Goal: Task Accomplishment & Management: Use online tool/utility

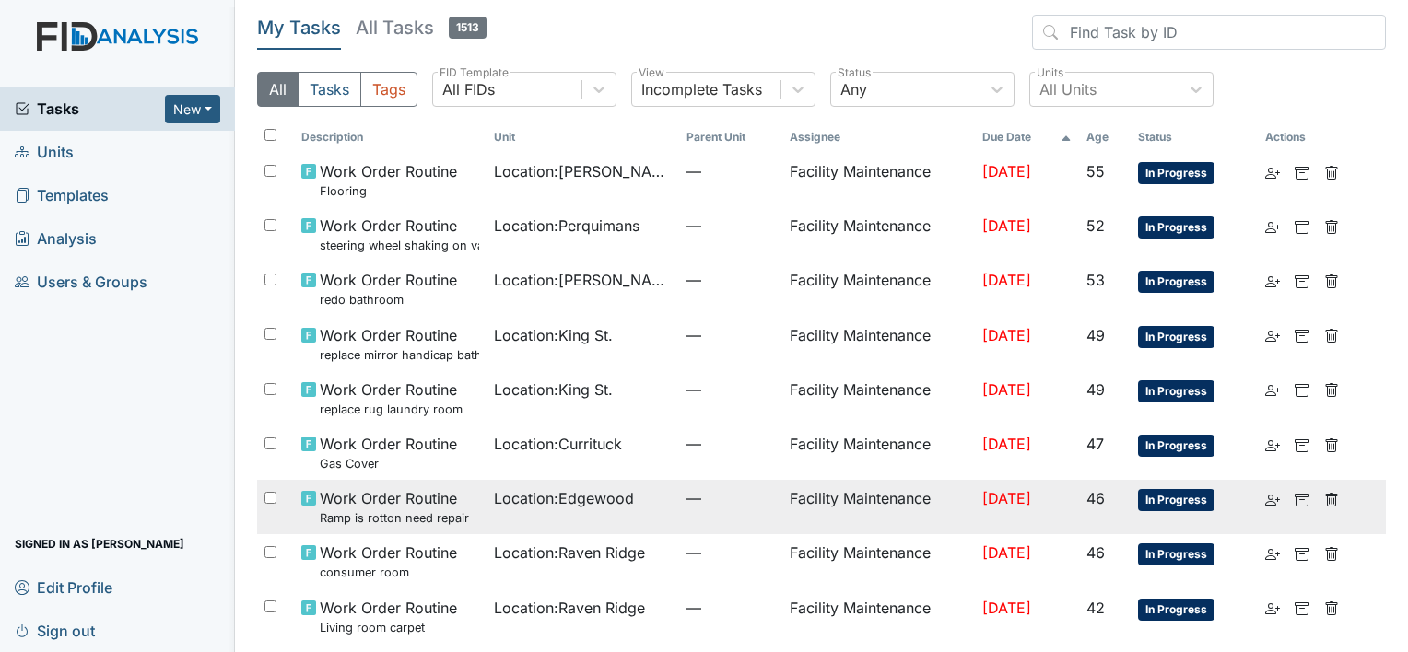
click at [556, 531] on td "Location : Edgewood" at bounding box center [583, 507] width 193 height 54
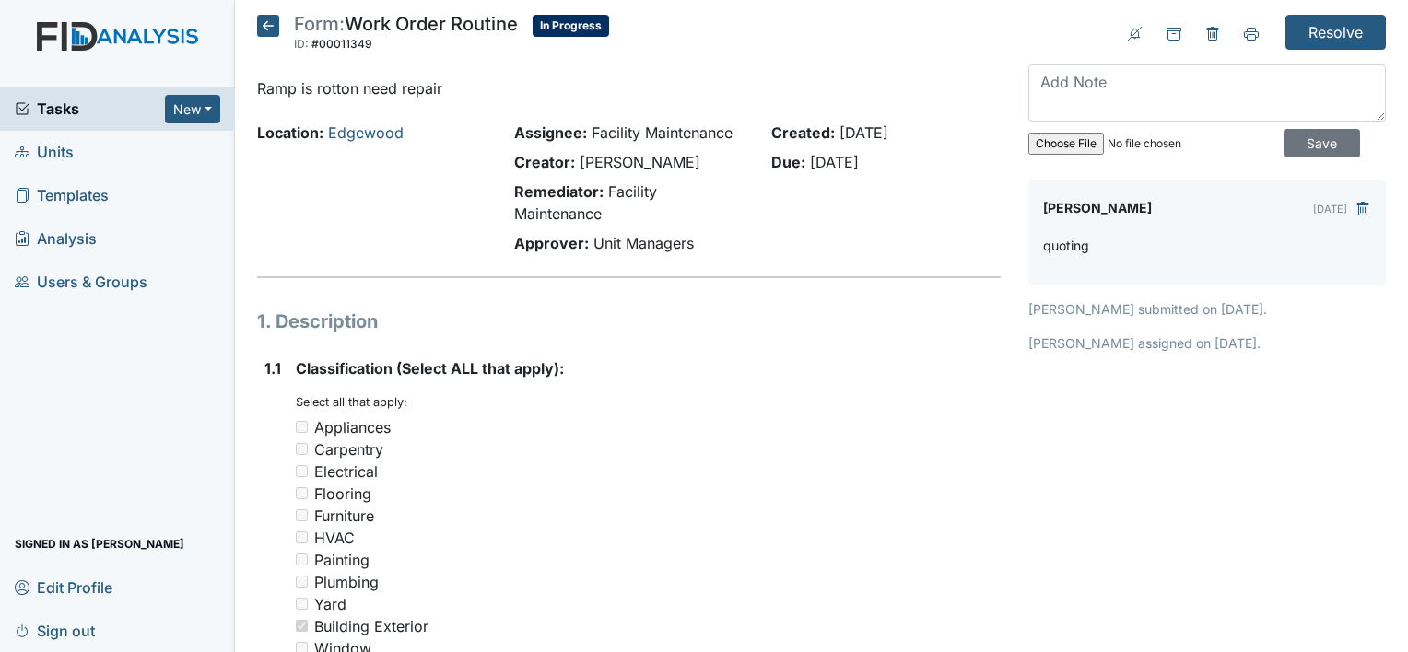
click at [262, 27] on icon at bounding box center [268, 26] width 22 height 22
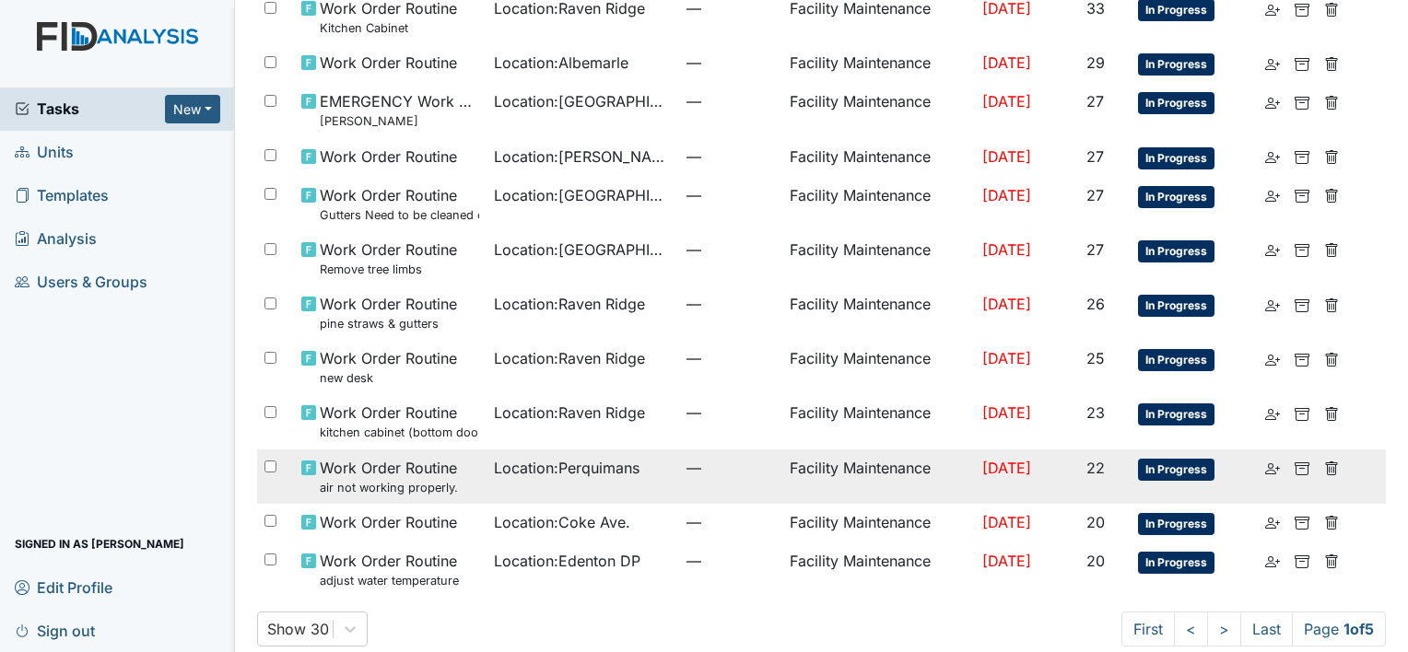
scroll to position [1150, 0]
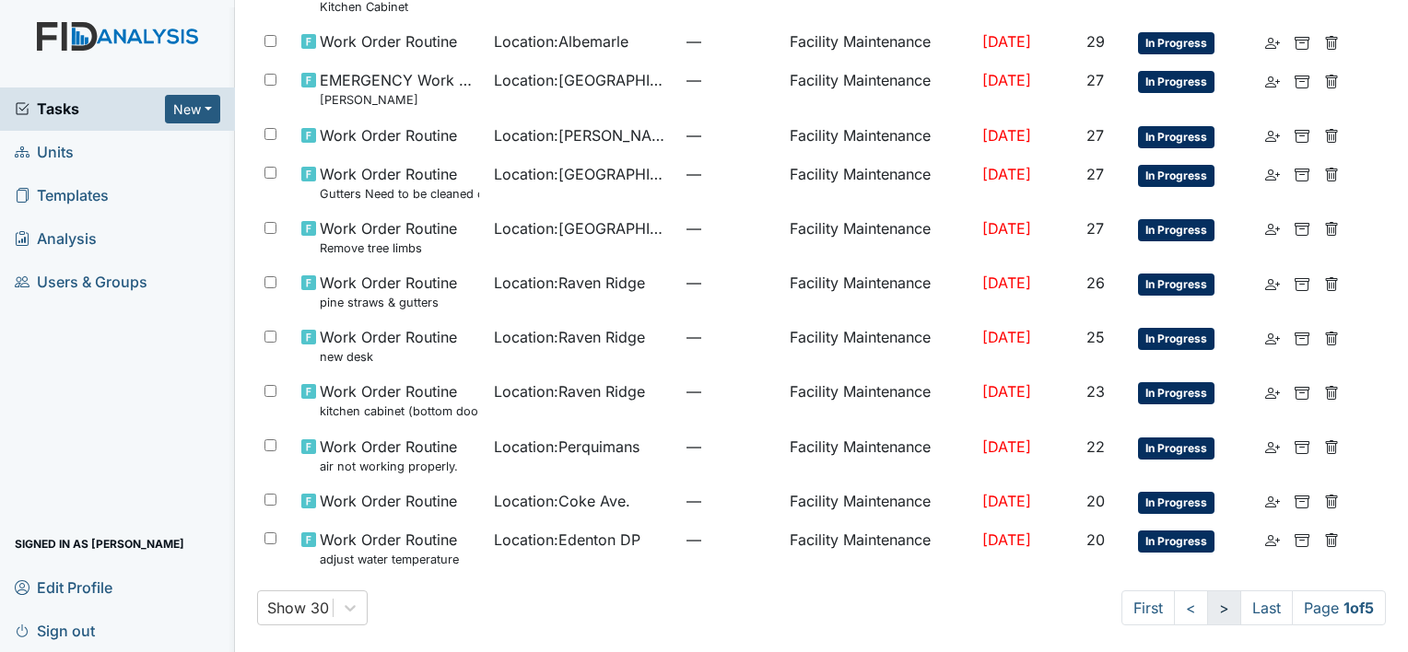
click at [1214, 605] on link ">" at bounding box center [1224, 608] width 34 height 35
click at [1213, 605] on link ">" at bounding box center [1221, 608] width 34 height 35
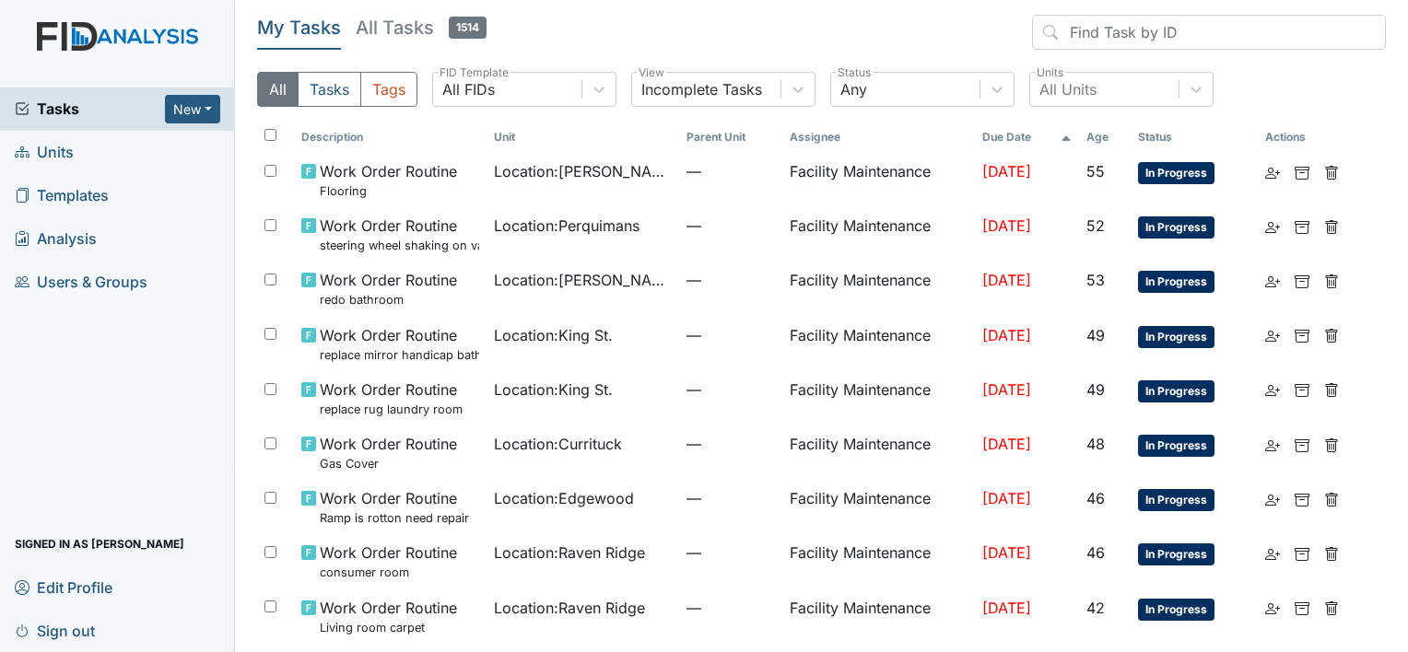
click at [1084, 138] on th "Age" at bounding box center [1105, 137] width 52 height 31
click at [1086, 136] on th "Age" at bounding box center [1096, 137] width 66 height 31
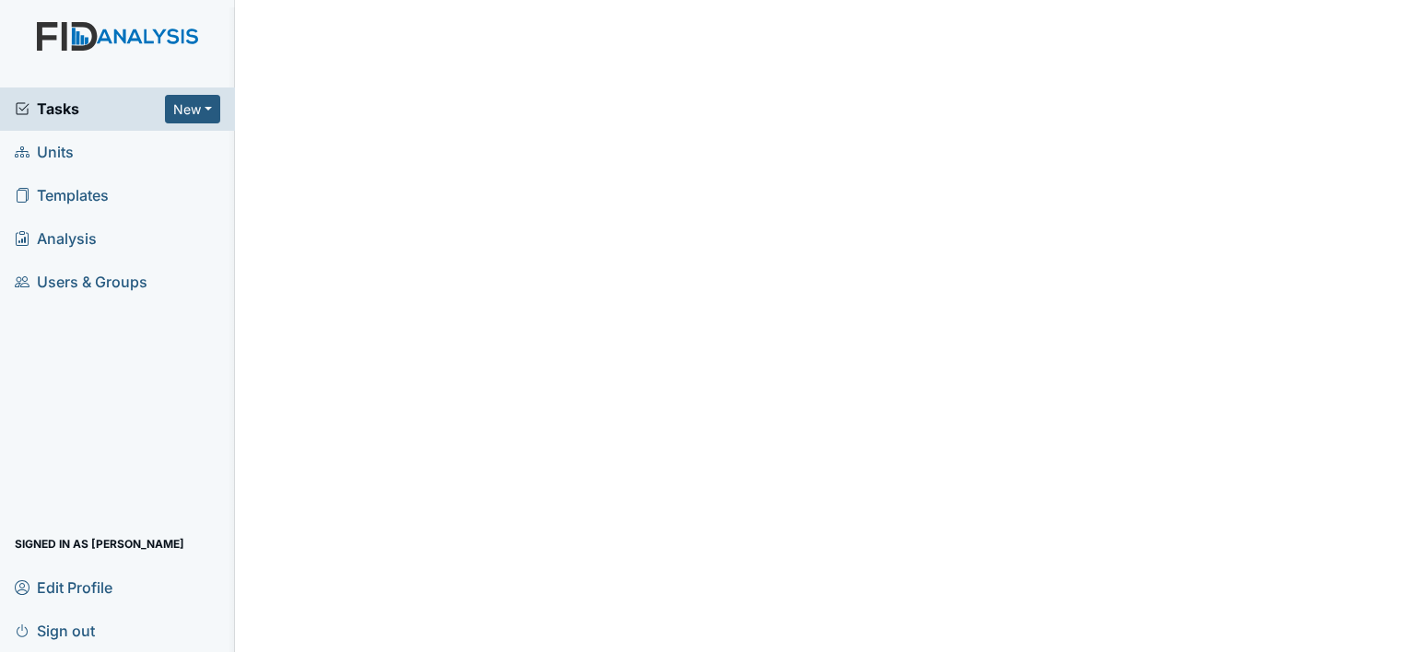
click at [61, 240] on span "Analysis" at bounding box center [56, 239] width 82 height 29
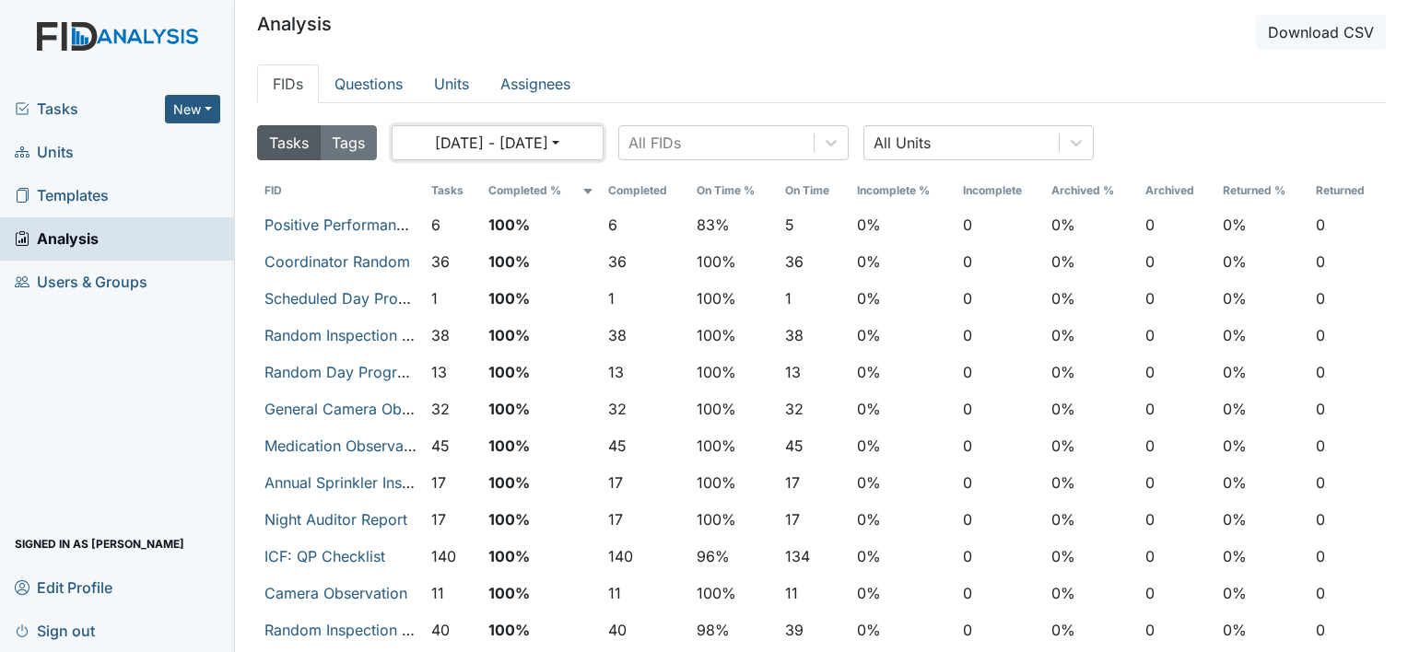
click at [589, 140] on button "[DATE] - [DATE]" at bounding box center [498, 142] width 212 height 35
select select "8"
select select "2025"
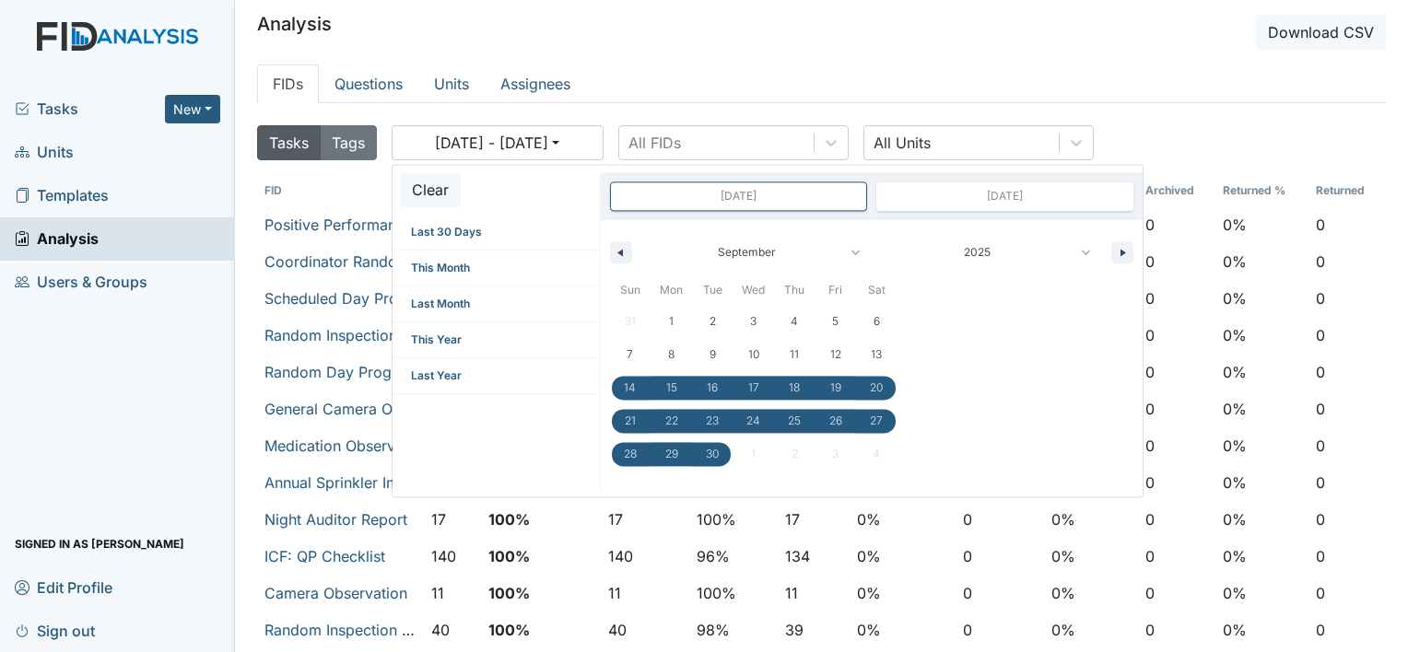
click at [656, 76] on ul "FIDs Questions Units Assignees" at bounding box center [821, 84] width 1129 height 39
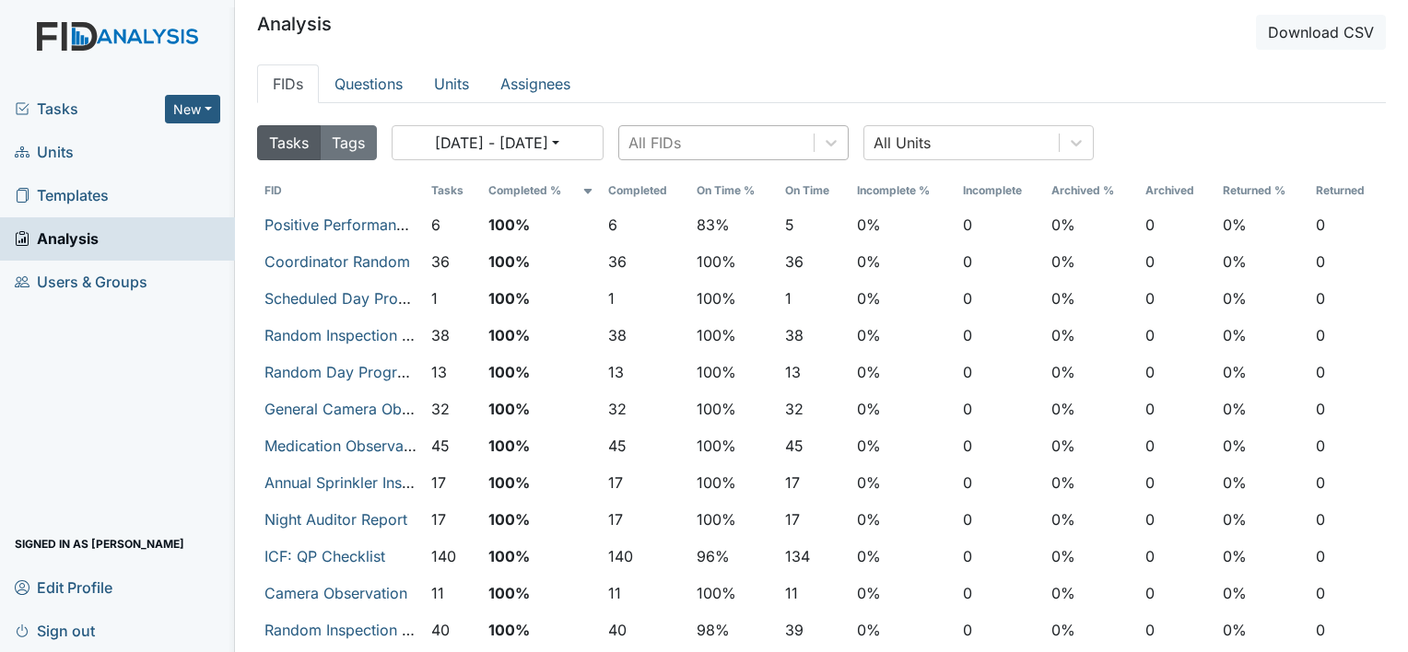
click at [656, 140] on div "All FIDs" at bounding box center [654, 143] width 53 height 22
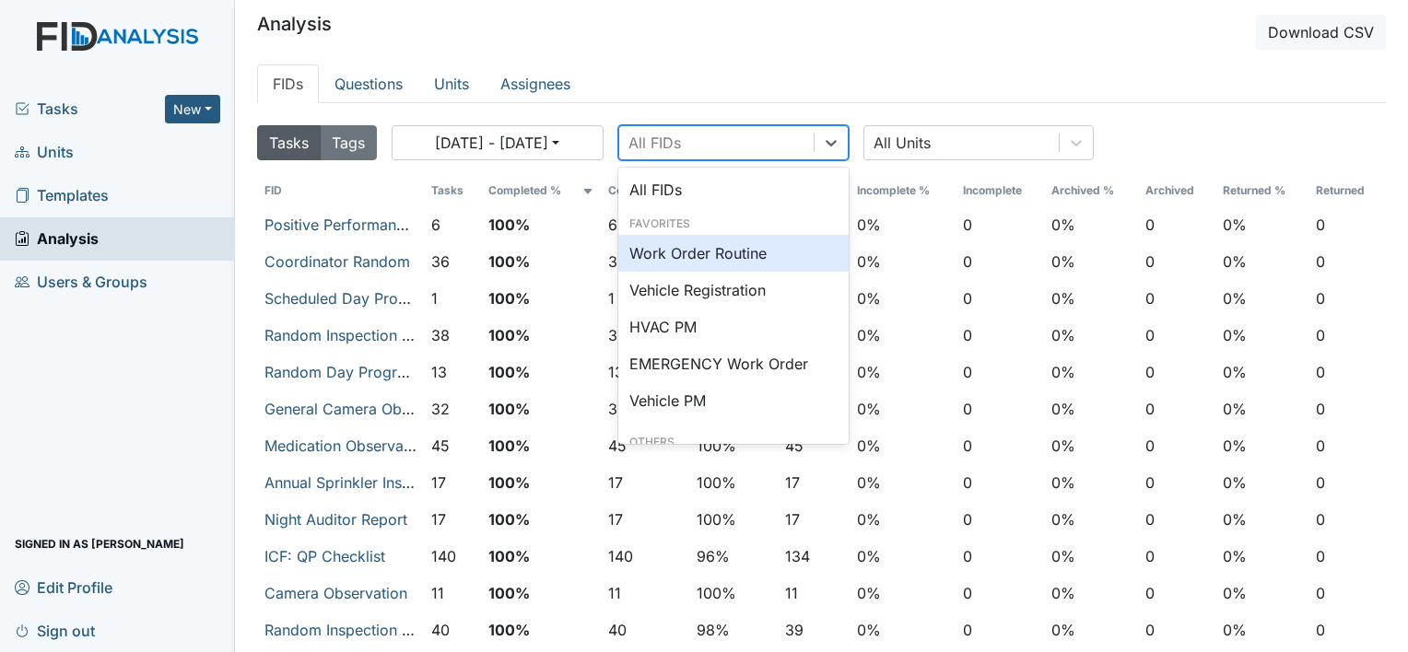
click at [682, 247] on div "Work Order Routine" at bounding box center [733, 253] width 230 height 37
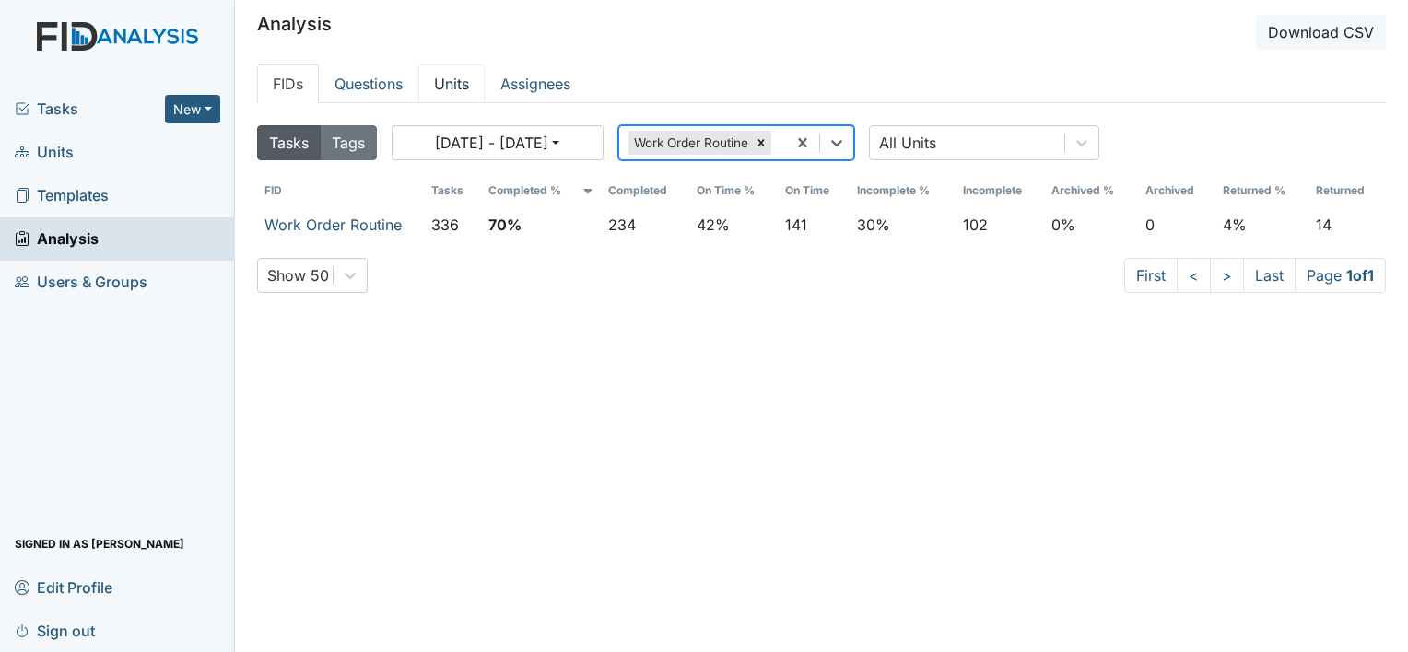
click at [445, 82] on link "Units" at bounding box center [451, 84] width 66 height 39
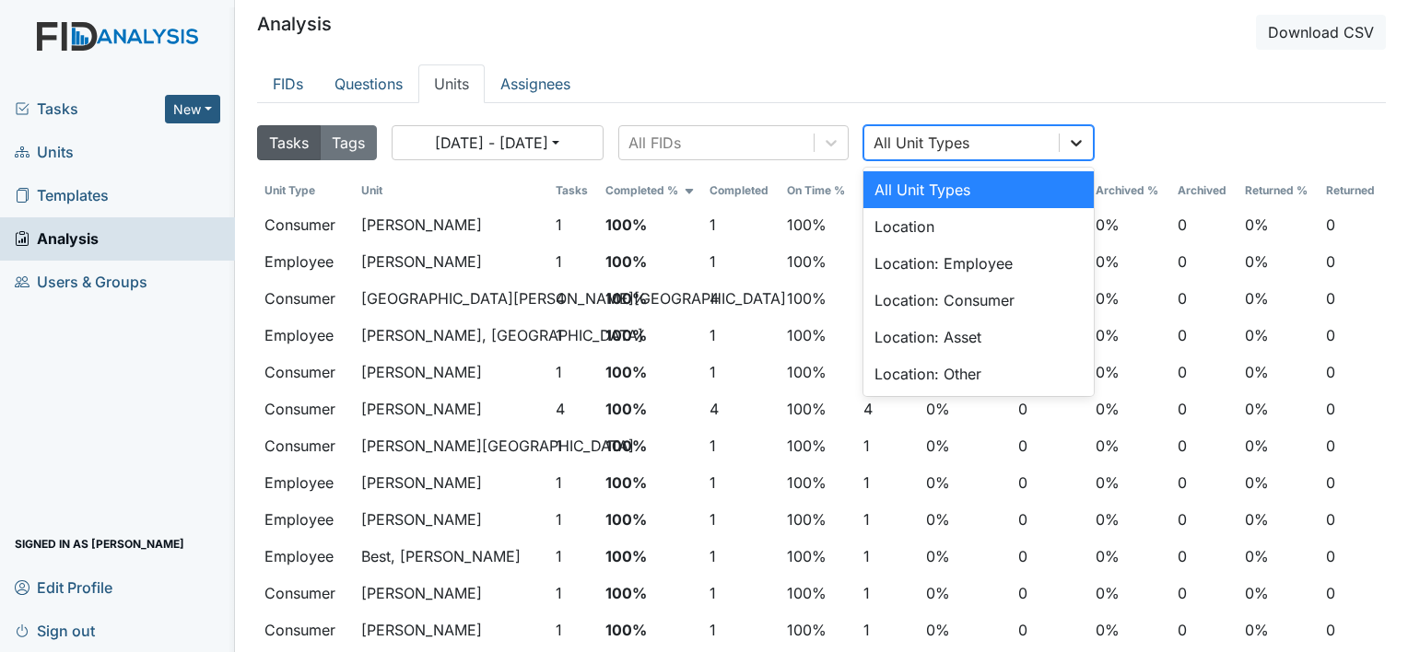
click at [1073, 143] on icon at bounding box center [1076, 143] width 18 height 18
click at [1055, 225] on div "Location" at bounding box center [978, 226] width 230 height 37
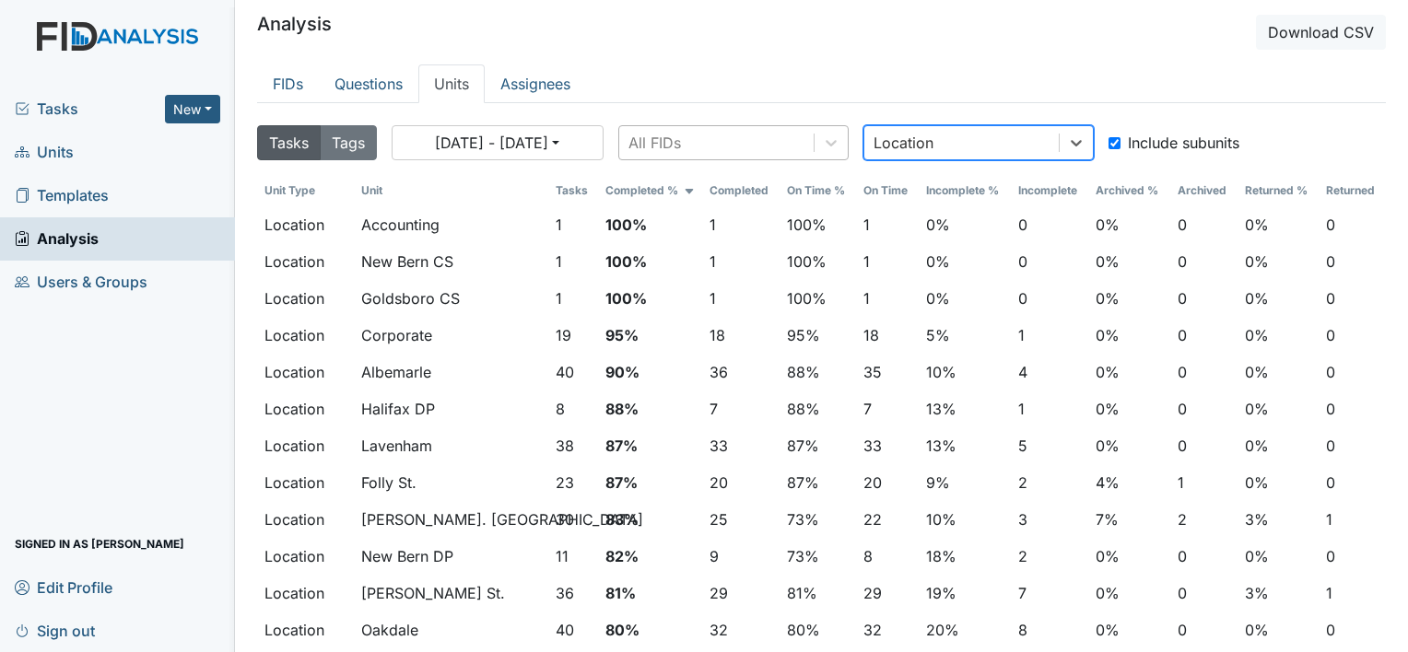
click at [654, 145] on div "All FIDs" at bounding box center [654, 143] width 53 height 22
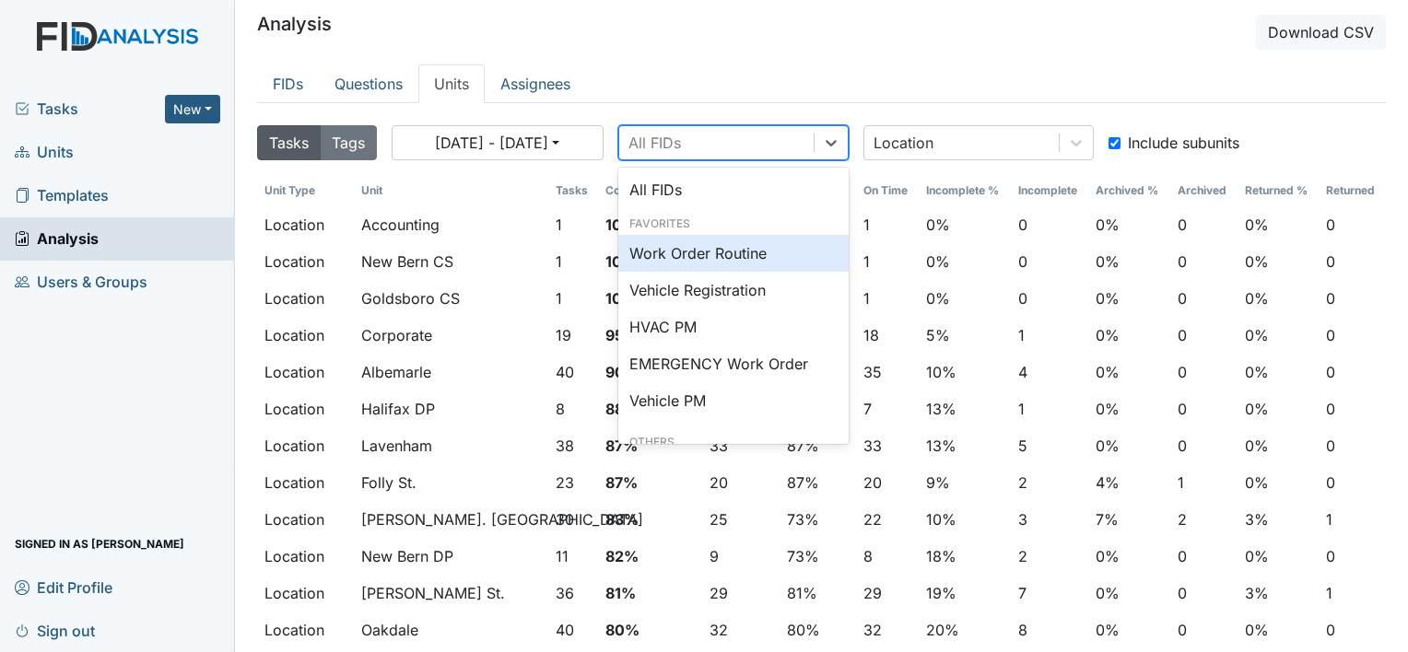
click at [698, 249] on div "Work Order Routine" at bounding box center [733, 253] width 230 height 37
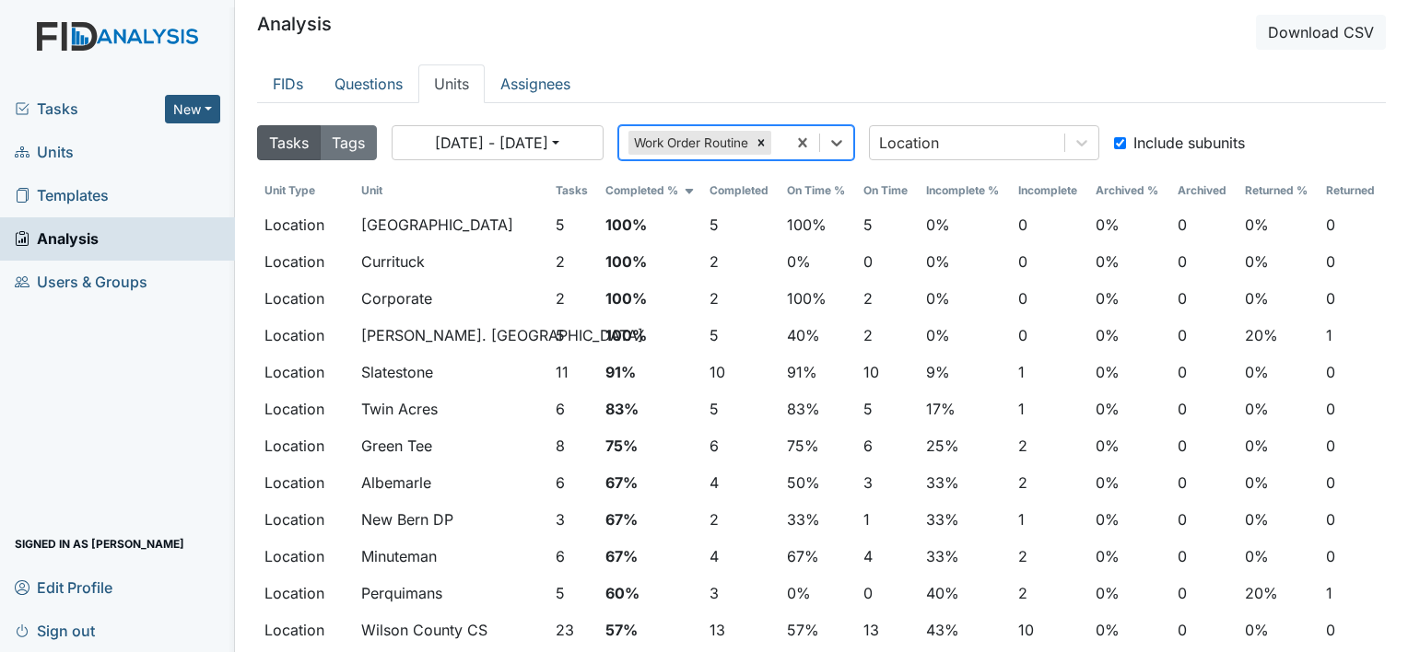
click at [557, 190] on th "Tasks" at bounding box center [573, 190] width 50 height 31
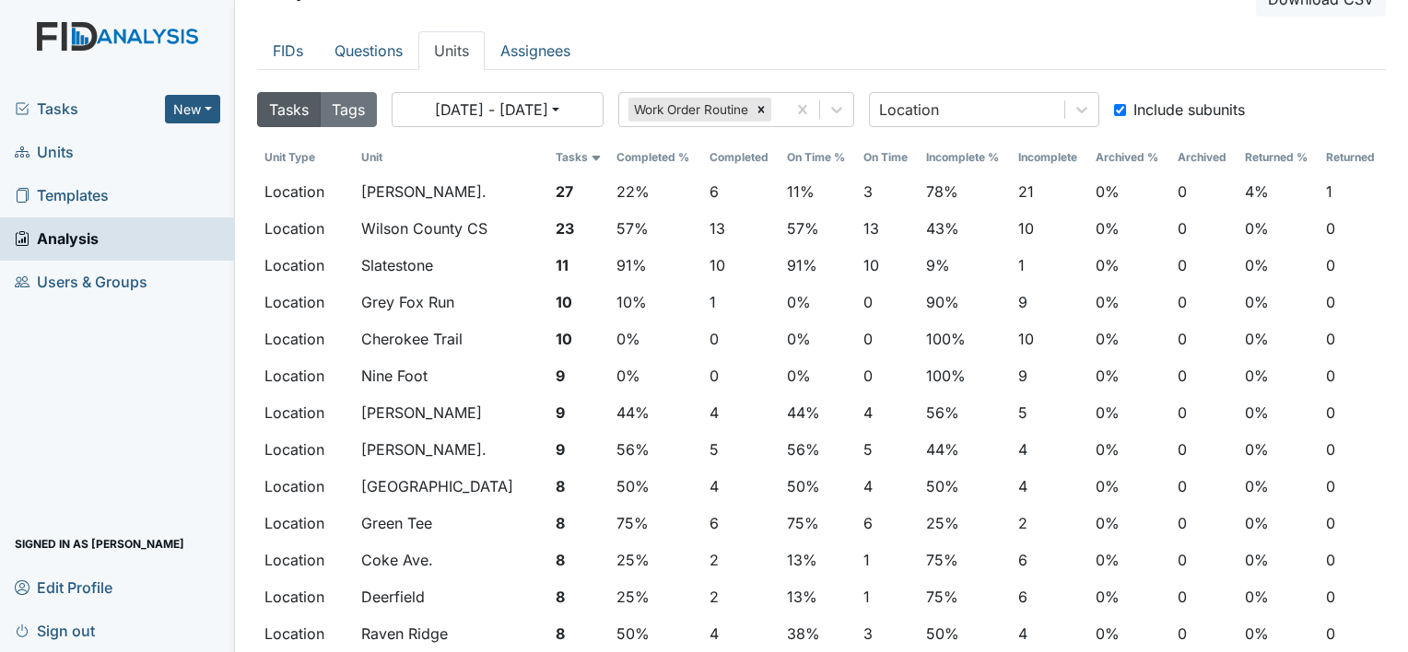
scroll to position [33, 0]
click at [1054, 151] on th "Incomplete" at bounding box center [1049, 157] width 77 height 31
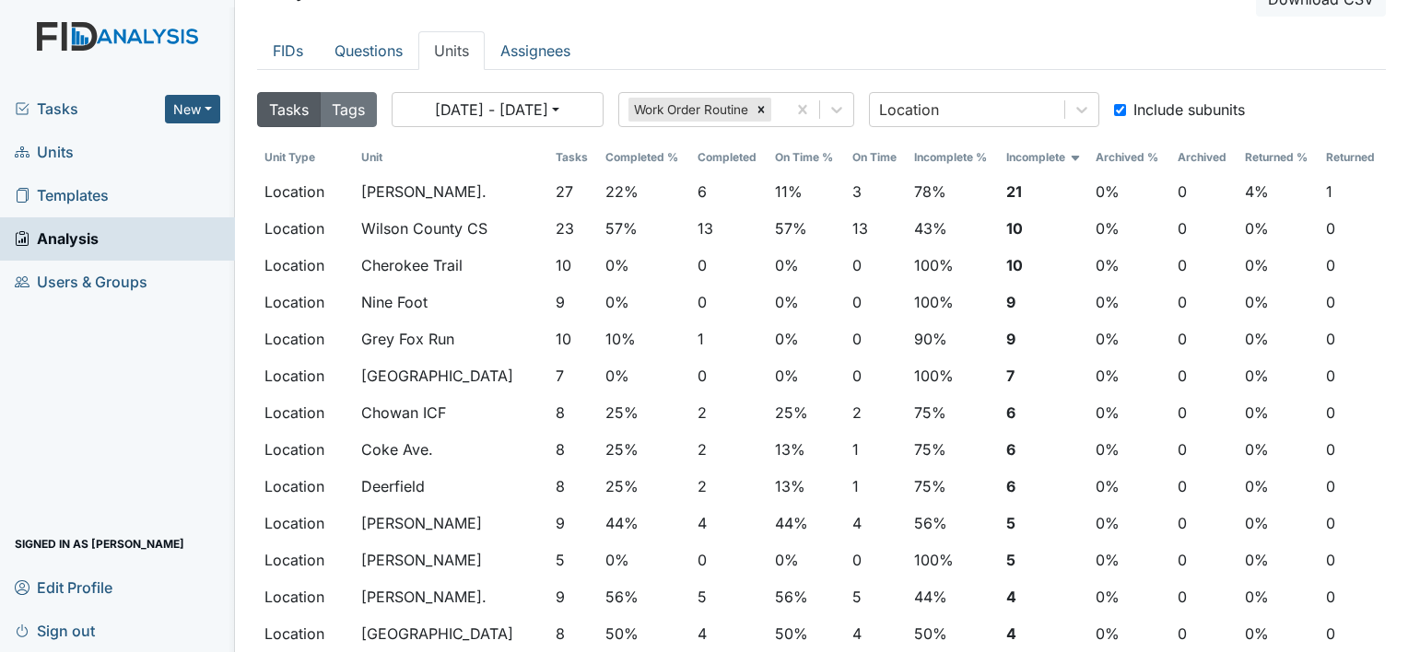
click at [74, 114] on span "Tasks" at bounding box center [90, 109] width 150 height 22
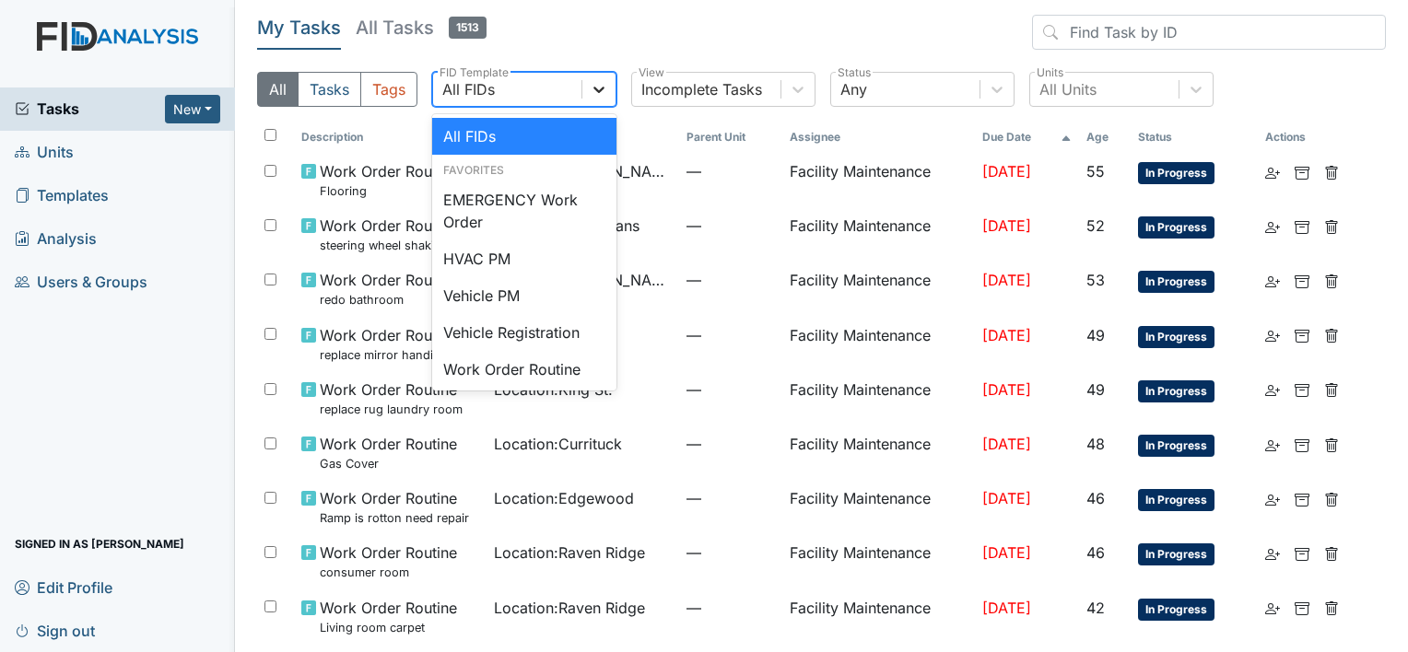
click at [605, 89] on icon at bounding box center [599, 89] width 18 height 18
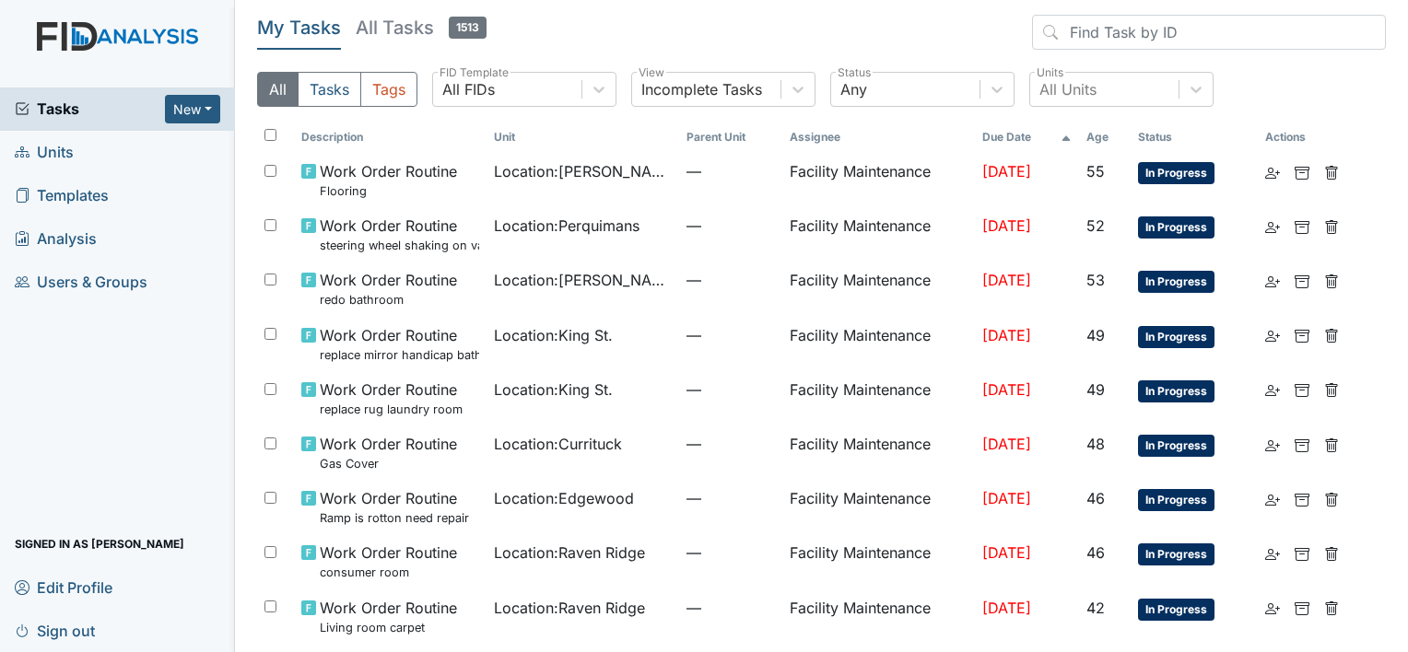
click at [419, 29] on h5 "All Tasks 1513" at bounding box center [421, 28] width 131 height 26
click at [597, 89] on icon at bounding box center [598, 90] width 11 height 6
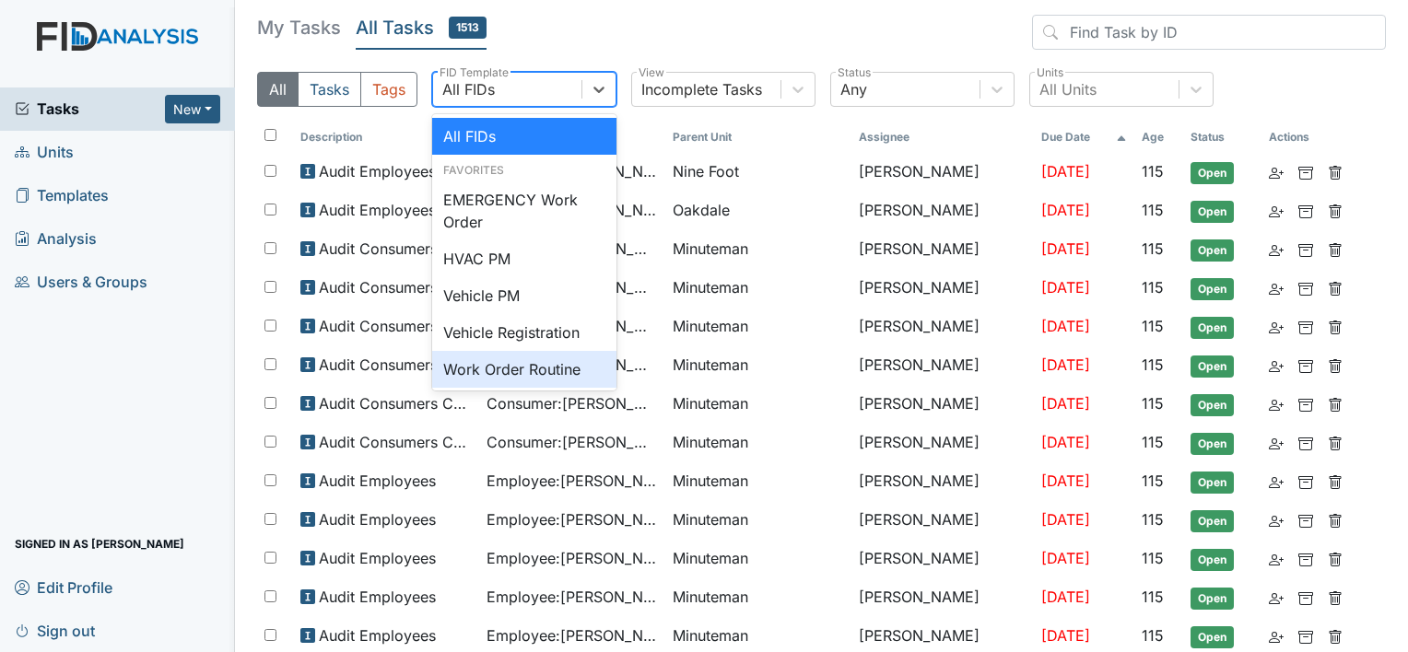
click at [523, 367] on div "Work Order Routine" at bounding box center [524, 369] width 184 height 37
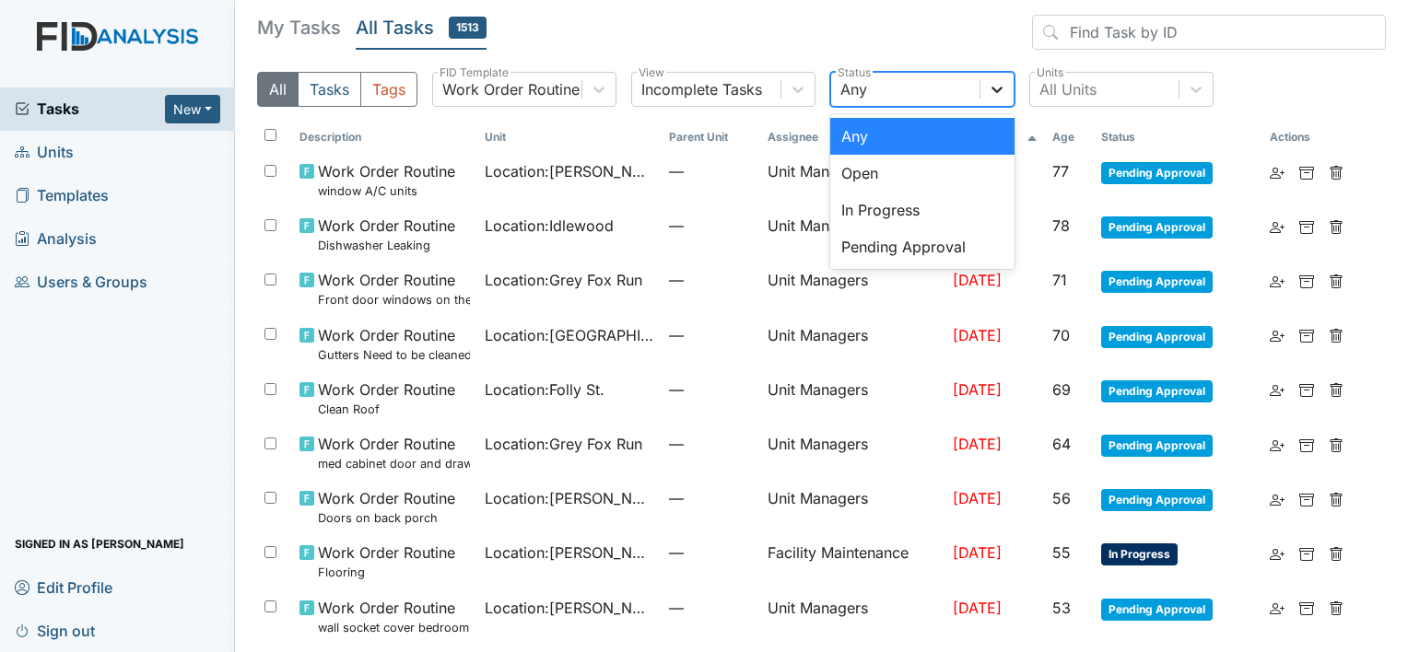
click at [1000, 90] on icon at bounding box center [997, 89] width 18 height 18
click at [936, 247] on div "Pending Approval" at bounding box center [922, 247] width 184 height 37
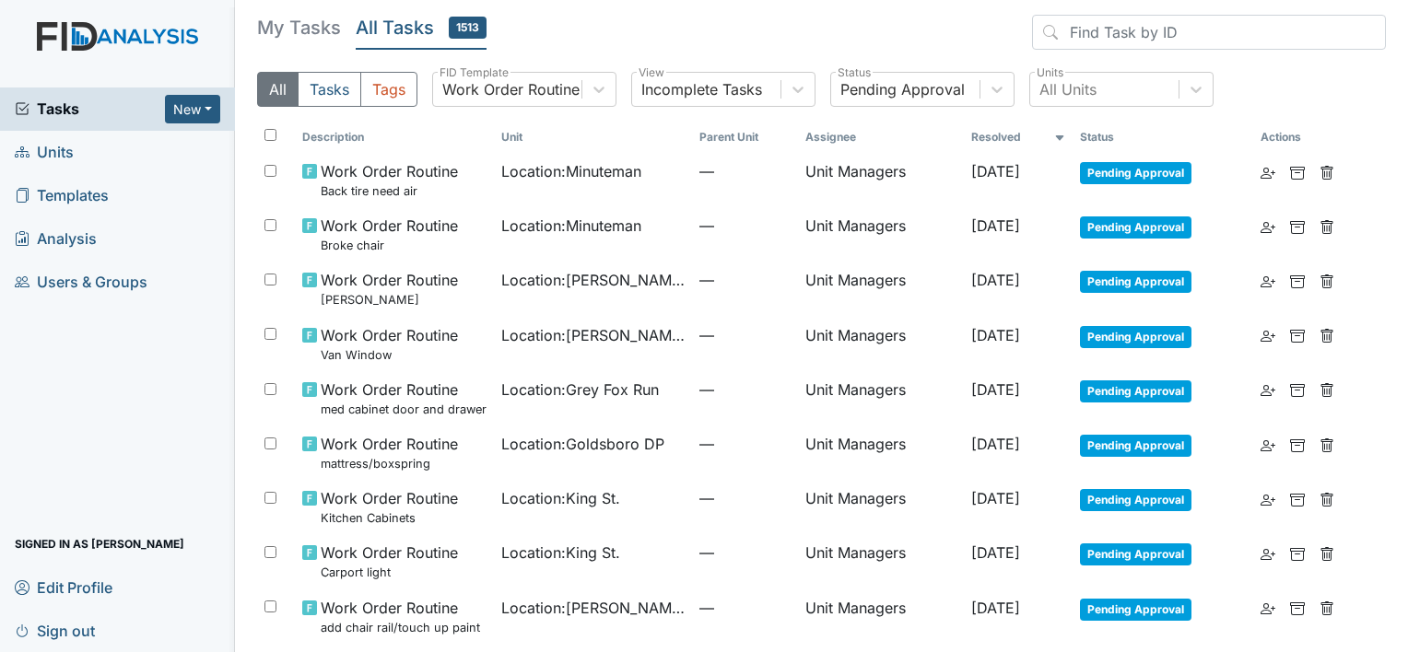
click at [992, 136] on th "Resolved" at bounding box center [1018, 137] width 109 height 31
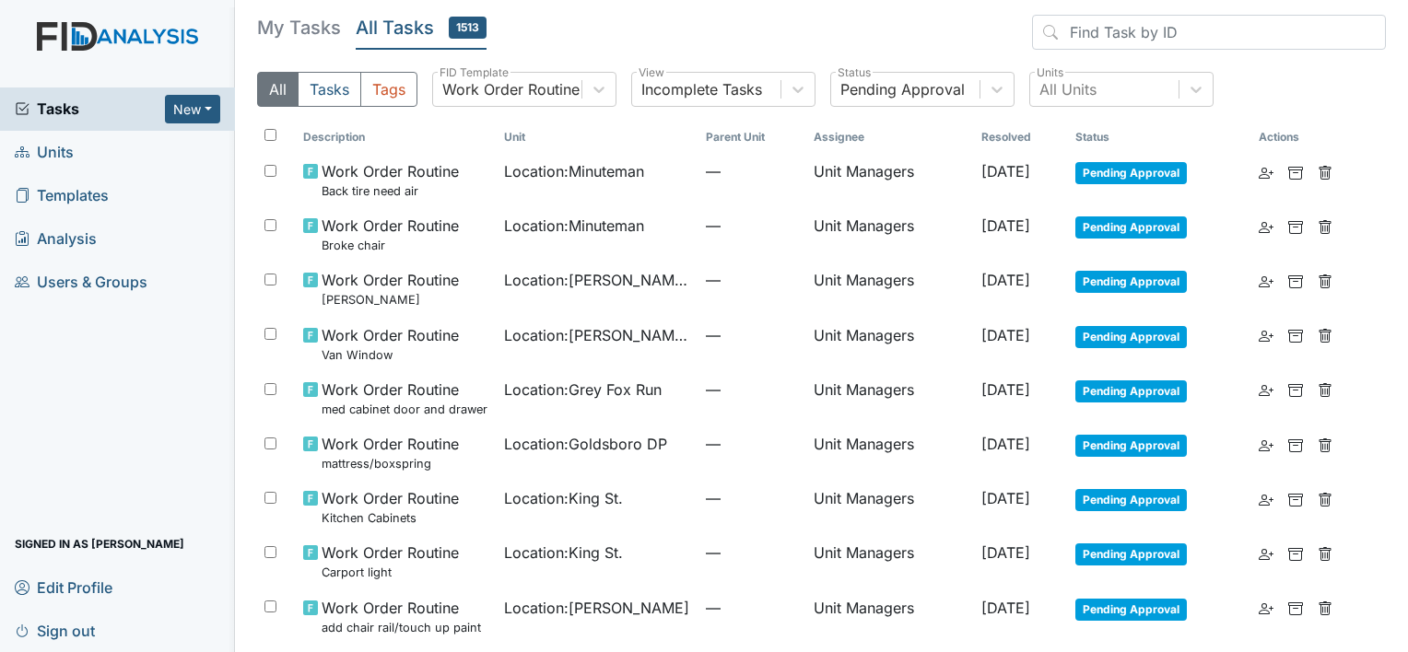
click at [994, 136] on th "Resolved" at bounding box center [1021, 137] width 94 height 31
